Goal: Task Accomplishment & Management: Manage account settings

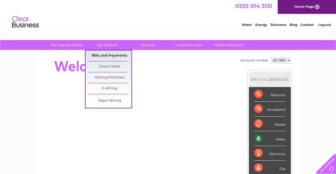
click at [103, 56] on link "Bills and Payments" at bounding box center [109, 56] width 44 height 11
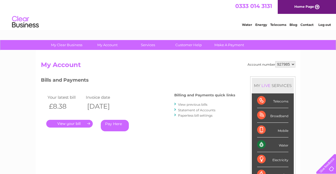
click at [76, 126] on link "." at bounding box center [69, 124] width 47 height 8
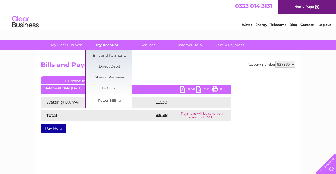
click at [106, 44] on link "My Account" at bounding box center [107, 45] width 44 height 10
click at [105, 53] on link "Bills and Payments" at bounding box center [109, 56] width 44 height 11
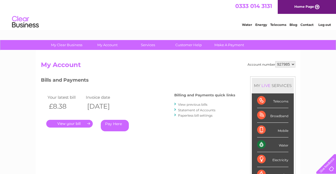
click at [183, 105] on link "View previous bills" at bounding box center [192, 105] width 29 height 4
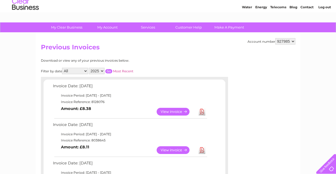
scroll to position [27, 0]
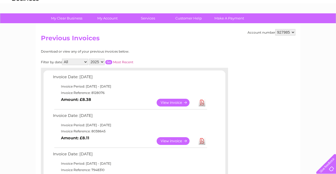
click at [165, 141] on link "View" at bounding box center [176, 141] width 39 height 8
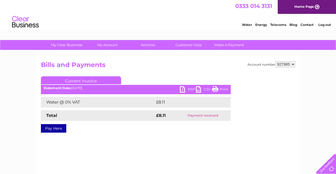
click at [186, 91] on link "PDF" at bounding box center [188, 90] width 16 height 8
click at [190, 90] on link "PDF" at bounding box center [188, 90] width 16 height 8
